Goal: Check status: Check status

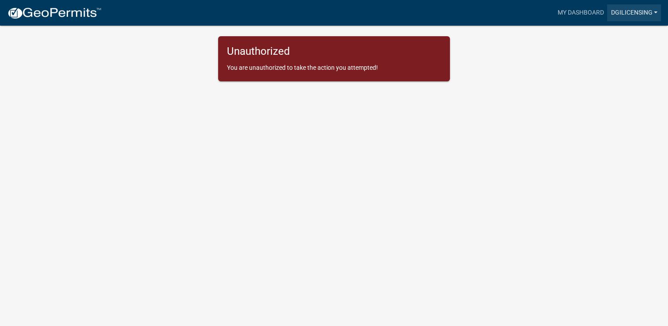
click at [622, 15] on link "dgilicensing" at bounding box center [634, 12] width 54 height 17
click at [530, 68] on div "Unauthorized You are unauthorized to take the action you attempted!" at bounding box center [334, 58] width 490 height 45
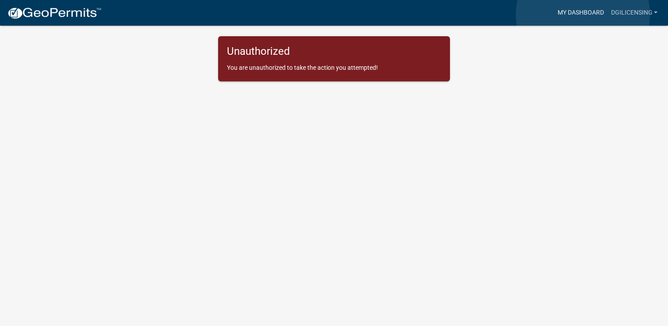
click at [583, 15] on link "My Dashboard" at bounding box center [579, 12] width 53 height 17
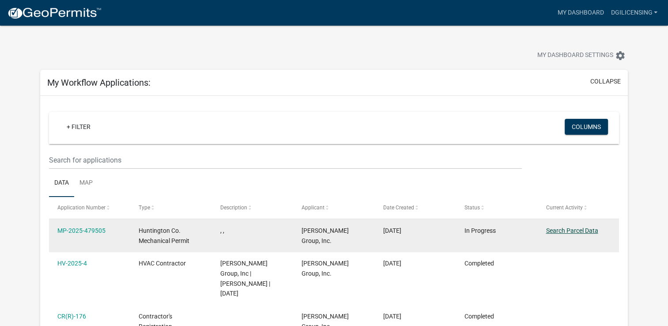
click at [563, 231] on link "Search Parcel Data" at bounding box center [572, 230] width 52 height 7
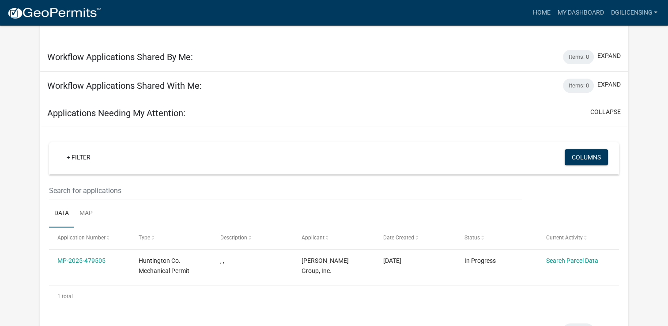
scroll to position [261, 0]
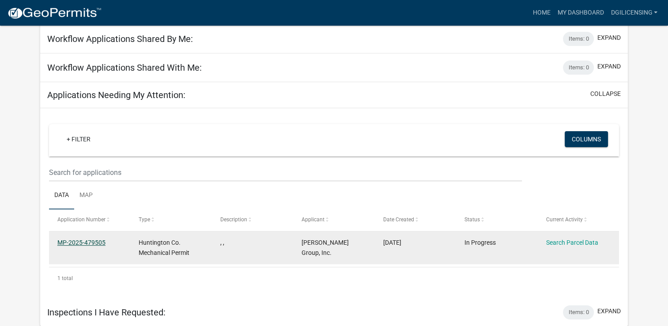
click at [83, 242] on link "MP-2025-479505" at bounding box center [81, 242] width 48 height 7
